Goal: Information Seeking & Learning: Learn about a topic

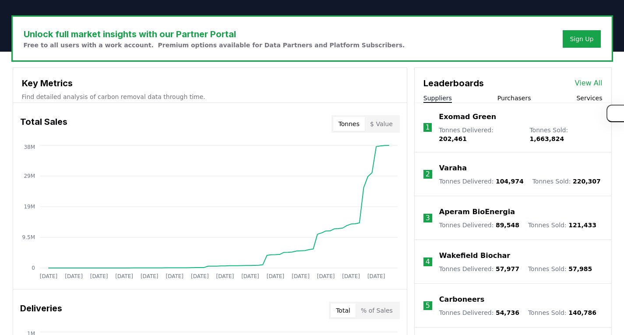
scroll to position [263, 0]
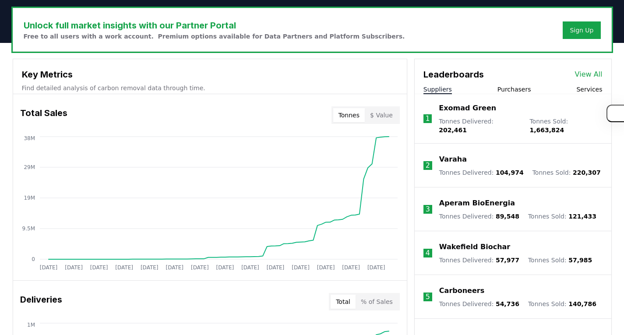
click at [378, 116] on button "$ Value" at bounding box center [381, 115] width 33 height 14
click at [347, 110] on button "Tonnes" at bounding box center [349, 115] width 32 height 14
click at [381, 109] on button "$ Value" at bounding box center [381, 115] width 33 height 14
click at [345, 118] on button "Tonnes" at bounding box center [349, 115] width 32 height 14
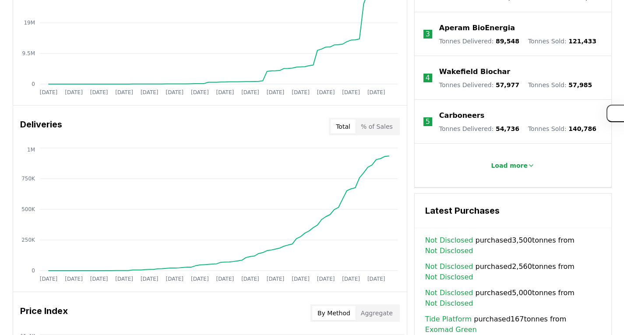
scroll to position [307, 0]
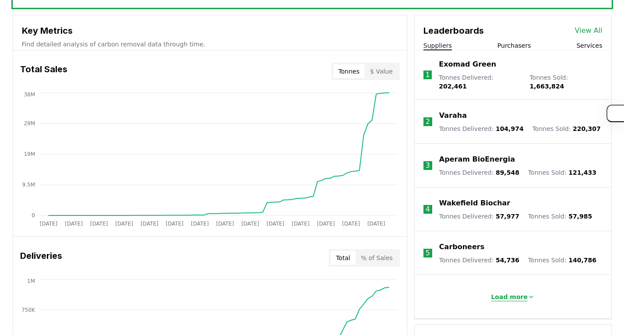
click at [513, 292] on p "Load more" at bounding box center [509, 296] width 37 height 9
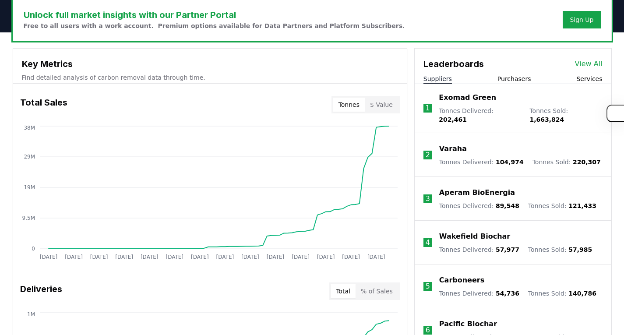
scroll to position [263, 0]
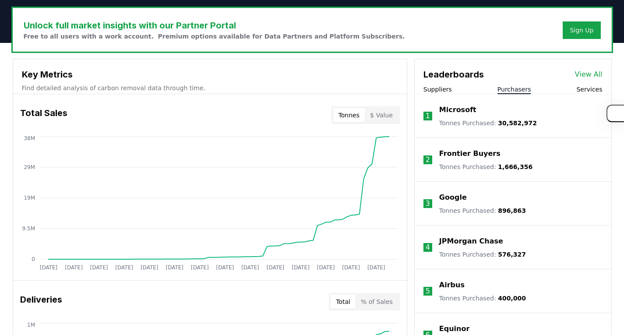
click at [515, 90] on button "Purchasers" at bounding box center [514, 89] width 34 height 9
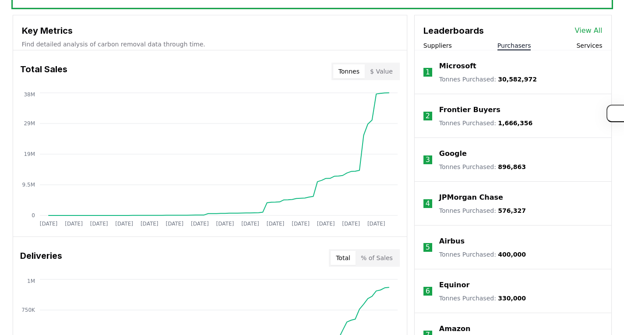
scroll to position [219, 0]
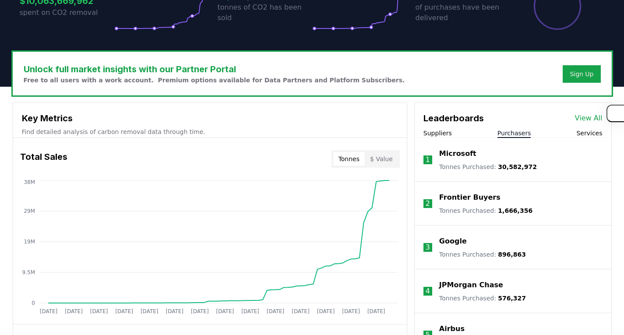
click at [595, 134] on button "Services" at bounding box center [589, 133] width 26 height 9
click at [529, 132] on button "Purchasers" at bounding box center [514, 133] width 34 height 9
click at [452, 133] on div "Suppliers Purchasers Services" at bounding box center [513, 133] width 197 height 9
click at [438, 134] on button "Suppliers" at bounding box center [437, 133] width 28 height 9
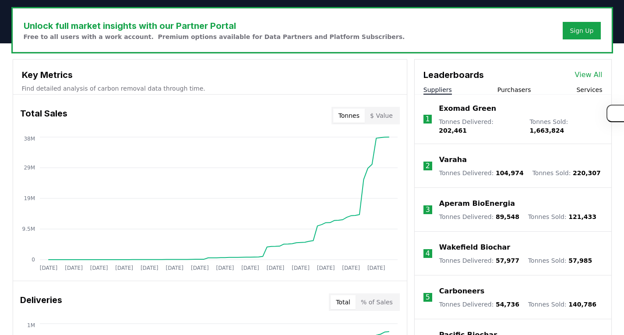
scroll to position [263, 0]
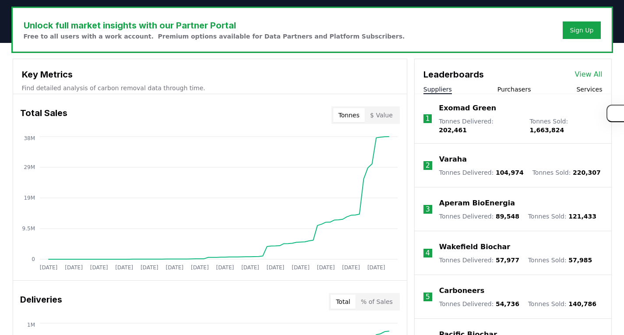
click at [588, 89] on button "Services" at bounding box center [589, 89] width 26 height 9
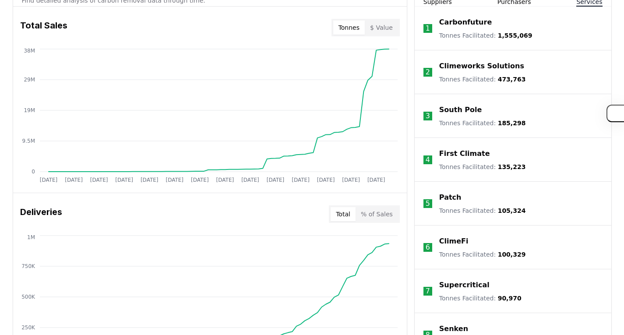
scroll to position [307, 0]
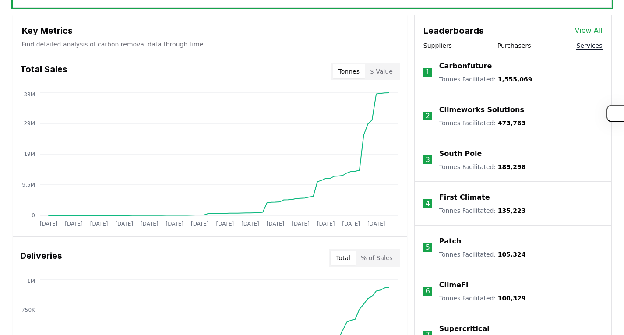
click at [517, 47] on button "Purchasers" at bounding box center [514, 45] width 34 height 9
click at [586, 48] on button "Services" at bounding box center [589, 45] width 26 height 9
click at [520, 45] on button "Purchasers" at bounding box center [514, 45] width 34 height 9
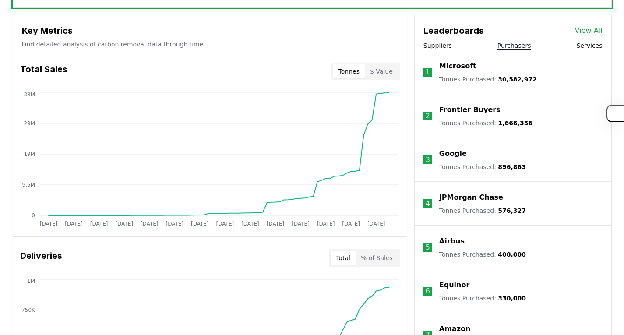
click at [424, 46] on button "Suppliers" at bounding box center [437, 45] width 28 height 9
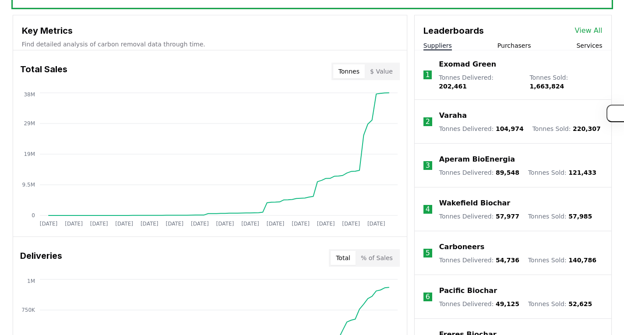
click at [508, 48] on button "Purchasers" at bounding box center [514, 45] width 34 height 9
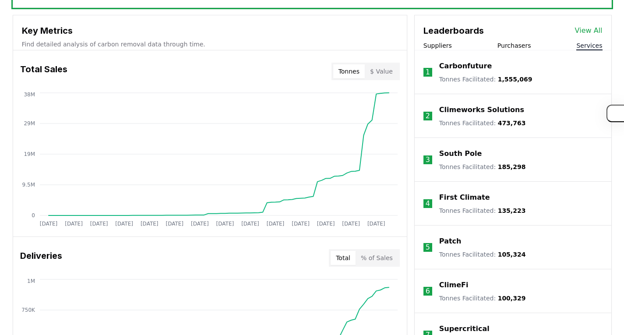
click at [588, 48] on button "Services" at bounding box center [589, 45] width 26 height 9
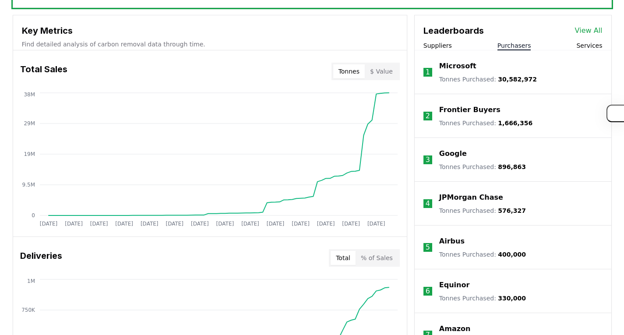
click at [513, 46] on button "Purchasers" at bounding box center [514, 45] width 34 height 9
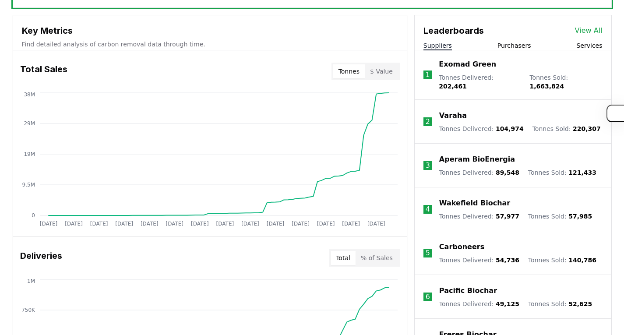
click at [445, 48] on button "Suppliers" at bounding box center [437, 45] width 28 height 9
click at [534, 44] on div "Suppliers Purchasers Services" at bounding box center [513, 45] width 197 height 9
click at [518, 45] on button "Purchasers" at bounding box center [514, 45] width 34 height 9
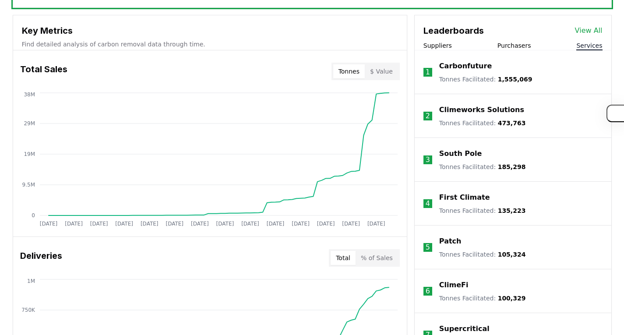
click at [586, 46] on button "Services" at bounding box center [589, 45] width 26 height 9
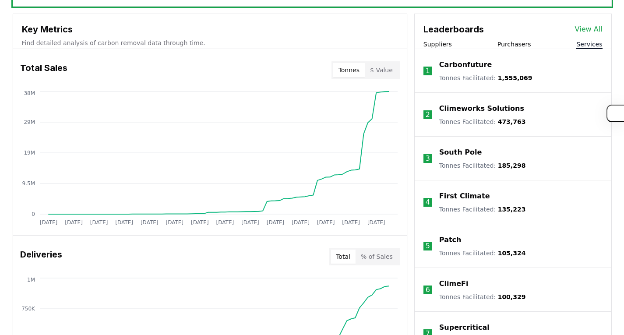
scroll to position [234, 0]
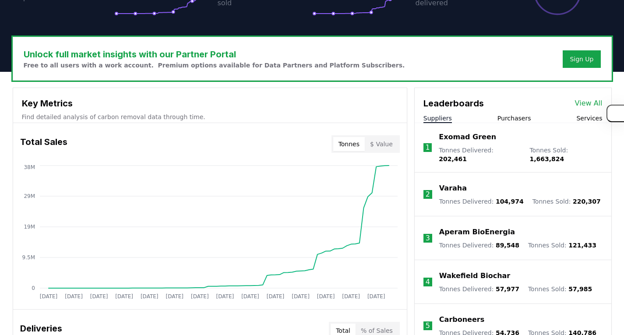
click at [435, 120] on button "Suppliers" at bounding box center [437, 118] width 28 height 9
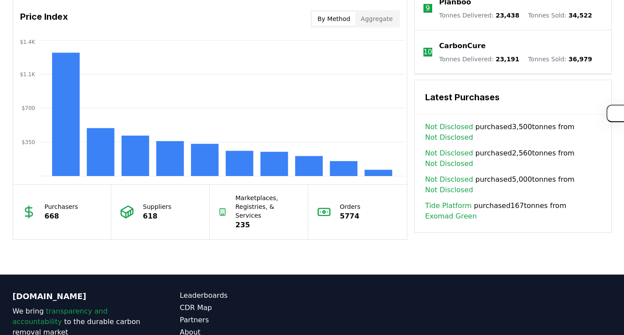
scroll to position [715, 0]
